Goal: Information Seeking & Learning: Learn about a topic

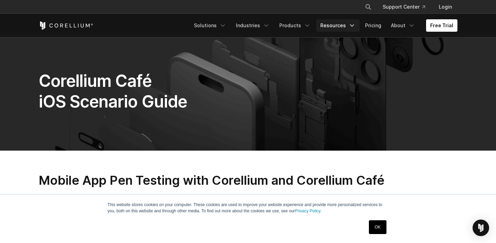
click at [335, 26] on link "Resources" at bounding box center [337, 25] width 43 height 12
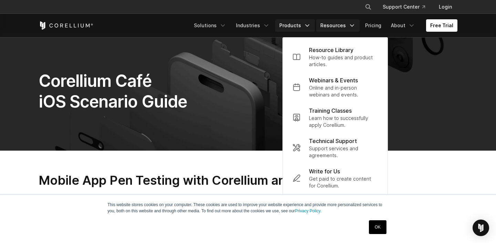
click at [290, 27] on link "Products" at bounding box center [295, 25] width 40 height 12
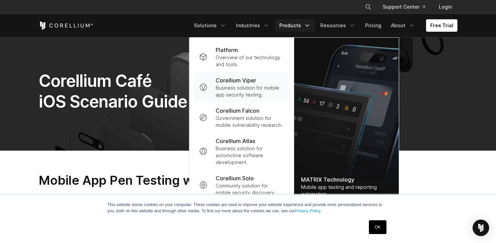
click at [233, 83] on p "Corellium Viper" at bounding box center [236, 80] width 41 height 8
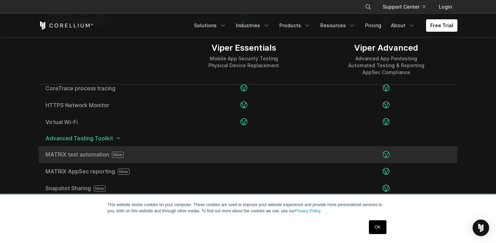
scroll to position [1101, 0]
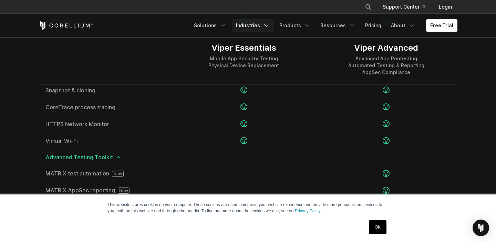
click at [251, 25] on link "Industries" at bounding box center [253, 25] width 42 height 12
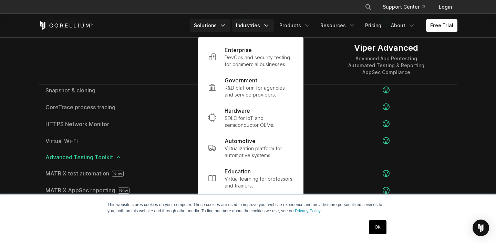
click at [214, 23] on link "Solutions" at bounding box center [210, 25] width 41 height 12
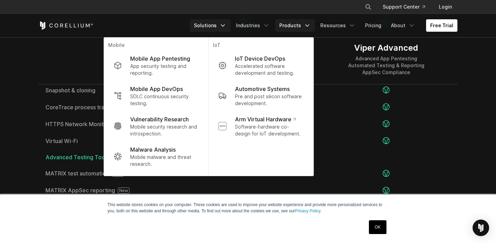
click at [293, 28] on link "Products" at bounding box center [295, 25] width 40 height 12
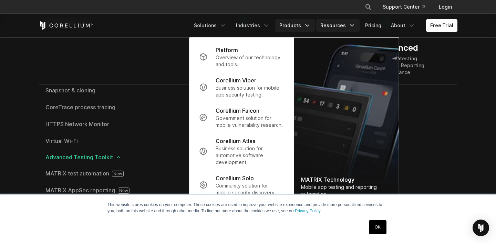
click at [327, 26] on link "Resources" at bounding box center [337, 25] width 43 height 12
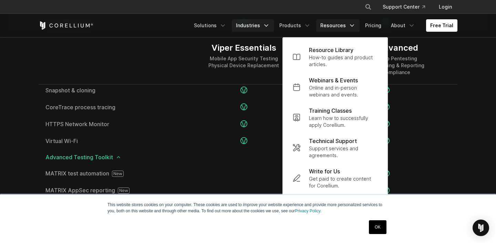
click at [257, 24] on link "Industries" at bounding box center [253, 25] width 42 height 12
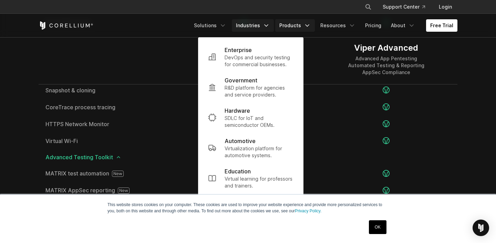
click at [289, 24] on link "Products" at bounding box center [295, 25] width 40 height 12
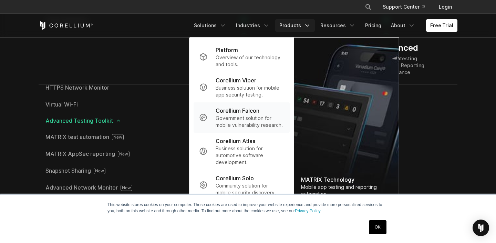
scroll to position [1142, 0]
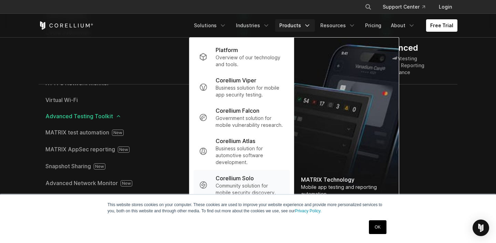
click at [241, 178] on p "Corellium Solo" at bounding box center [235, 178] width 38 height 8
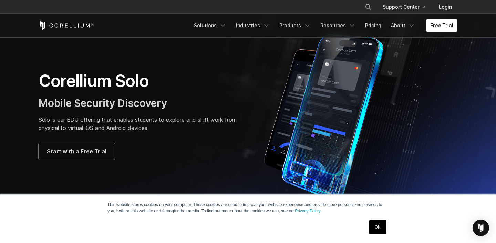
scroll to position [31, 0]
